Goal: Find specific page/section: Find specific page/section

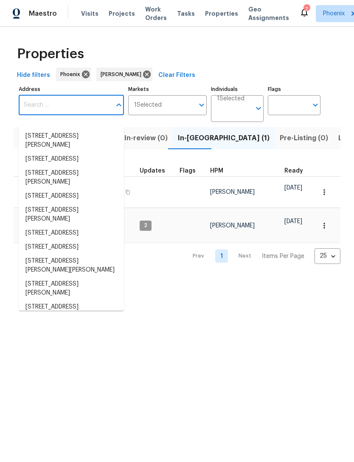
click at [52, 111] on input "Address" at bounding box center [65, 105] width 93 height 20
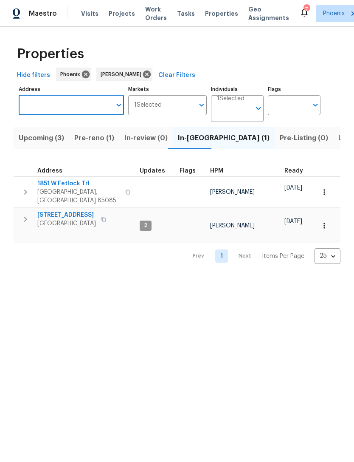
type input "[STREET_ADDRESS]"
click at [84, 137] on li "[STREET_ADDRESS]" at bounding box center [71, 136] width 105 height 14
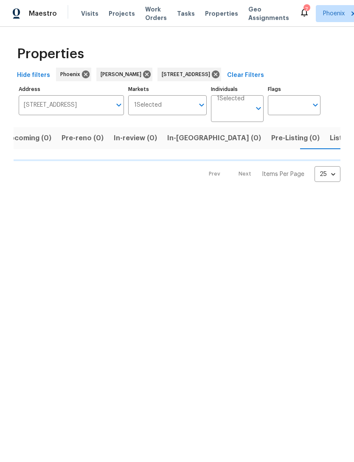
scroll to position [0, 14]
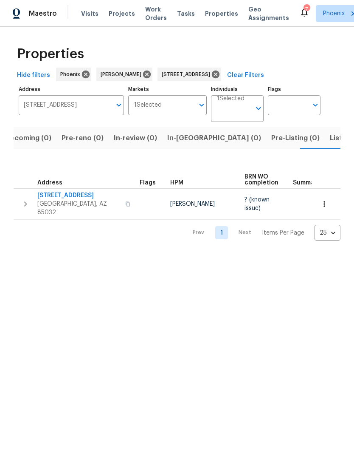
click at [27, 204] on icon "button" at bounding box center [25, 204] width 10 height 10
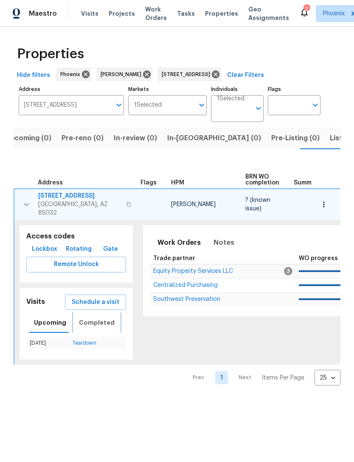
click at [96, 328] on span "Completed" at bounding box center [97, 322] width 36 height 11
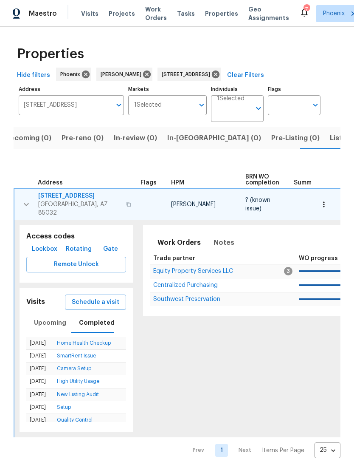
click at [85, 371] on link "Camera Setup" at bounding box center [74, 368] width 34 height 5
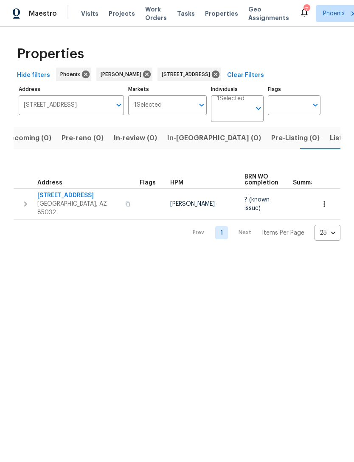
scroll to position [0, 14]
click at [24, 207] on icon "button" at bounding box center [25, 204] width 10 height 10
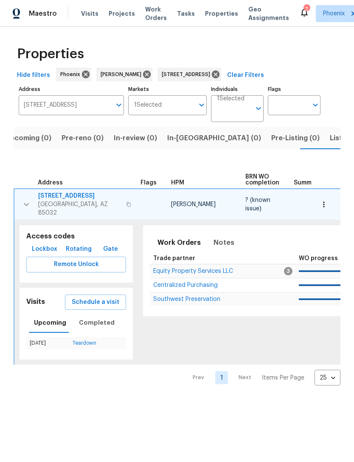
click at [33, 209] on button "button" at bounding box center [26, 204] width 17 height 25
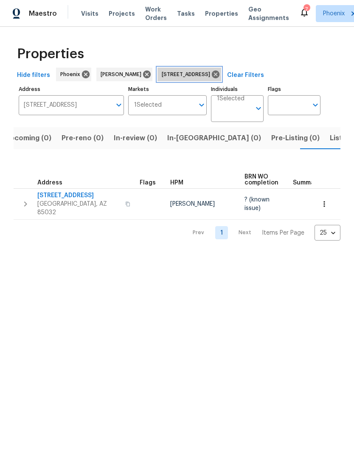
click at [221, 79] on icon at bounding box center [215, 74] width 9 height 9
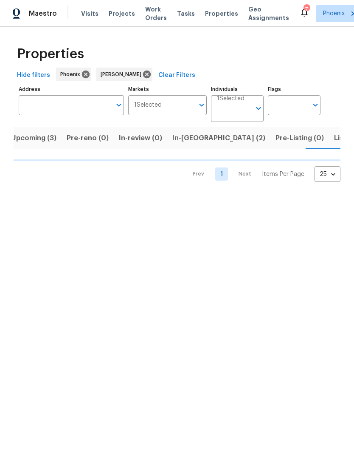
scroll to position [0, 15]
